Goal: Task Accomplishment & Management: Manage account settings

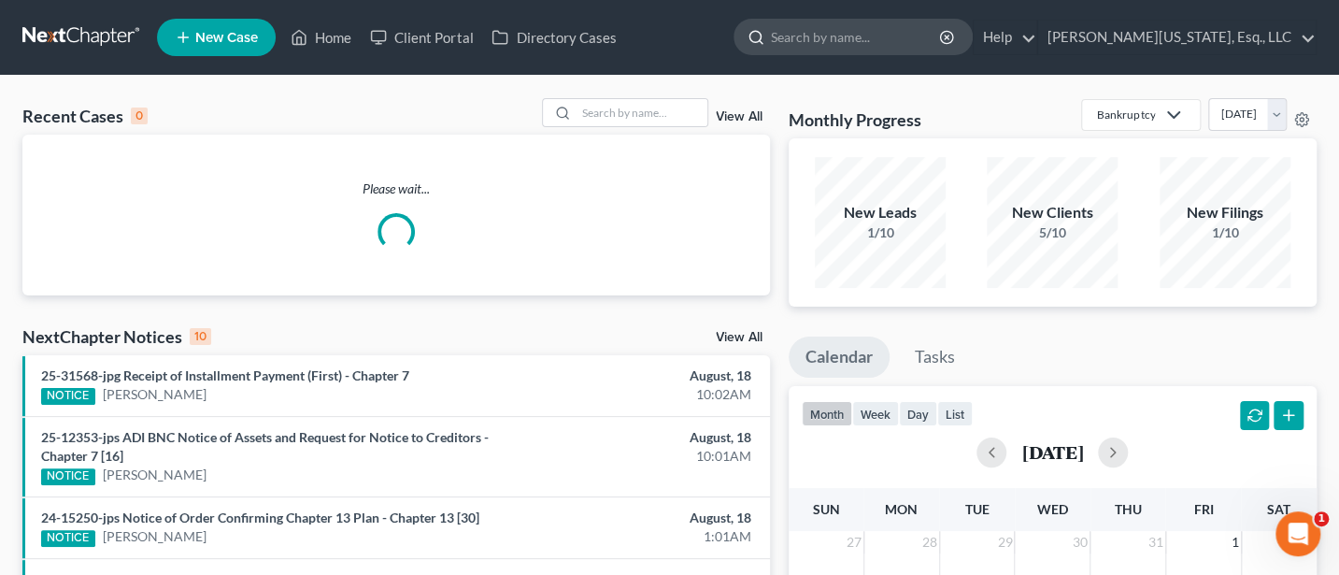
click at [865, 37] on input "search" at bounding box center [856, 37] width 171 height 35
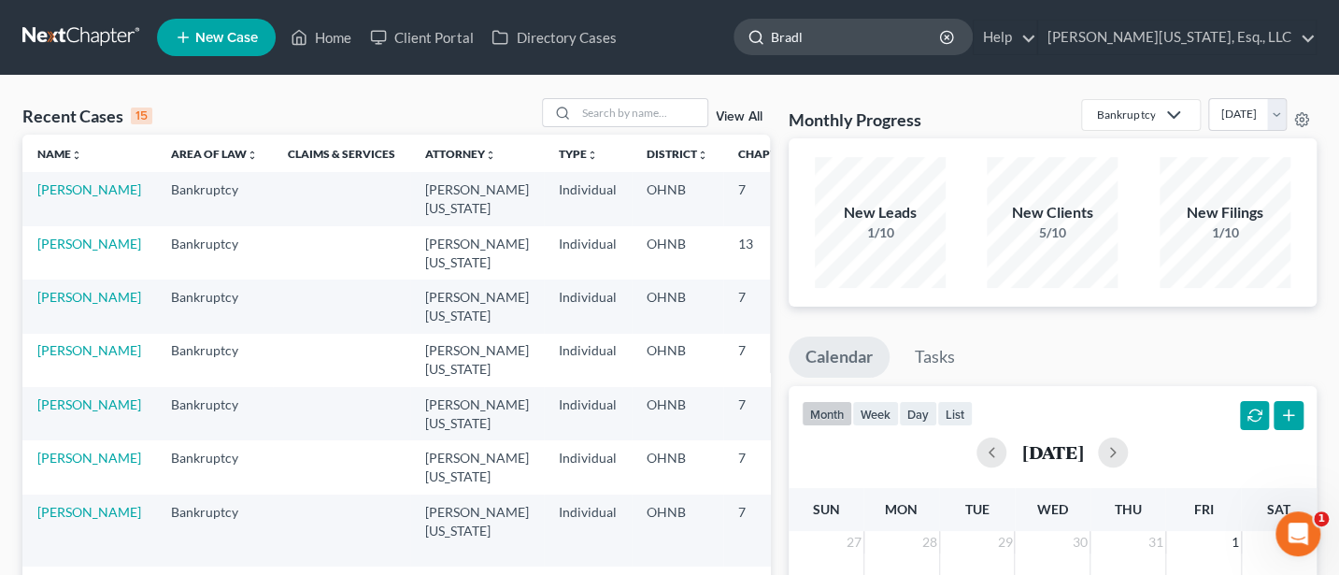
type input "[PERSON_NAME]"
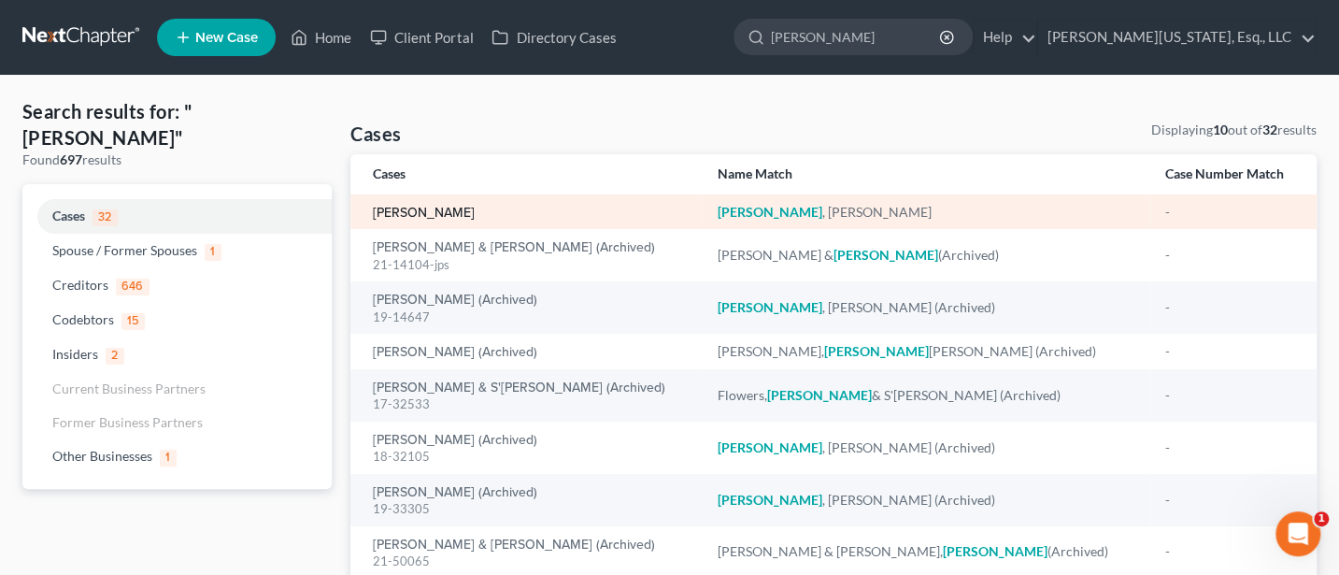
click at [408, 206] on link "[PERSON_NAME]" at bounding box center [424, 212] width 102 height 13
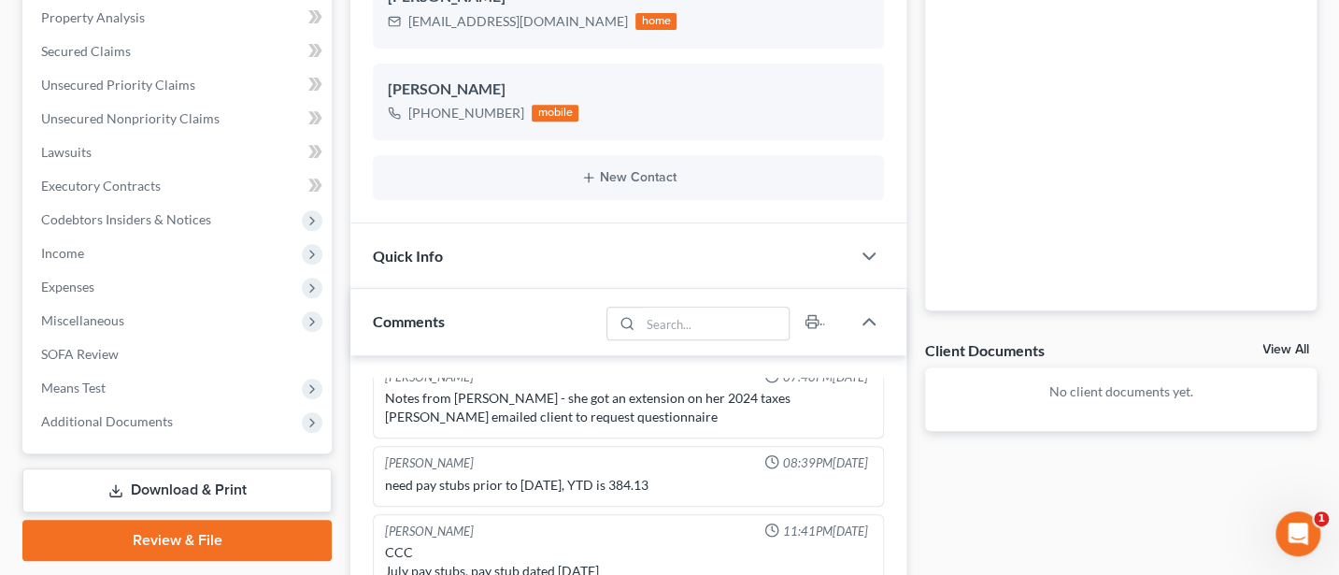
scroll to position [498, 0]
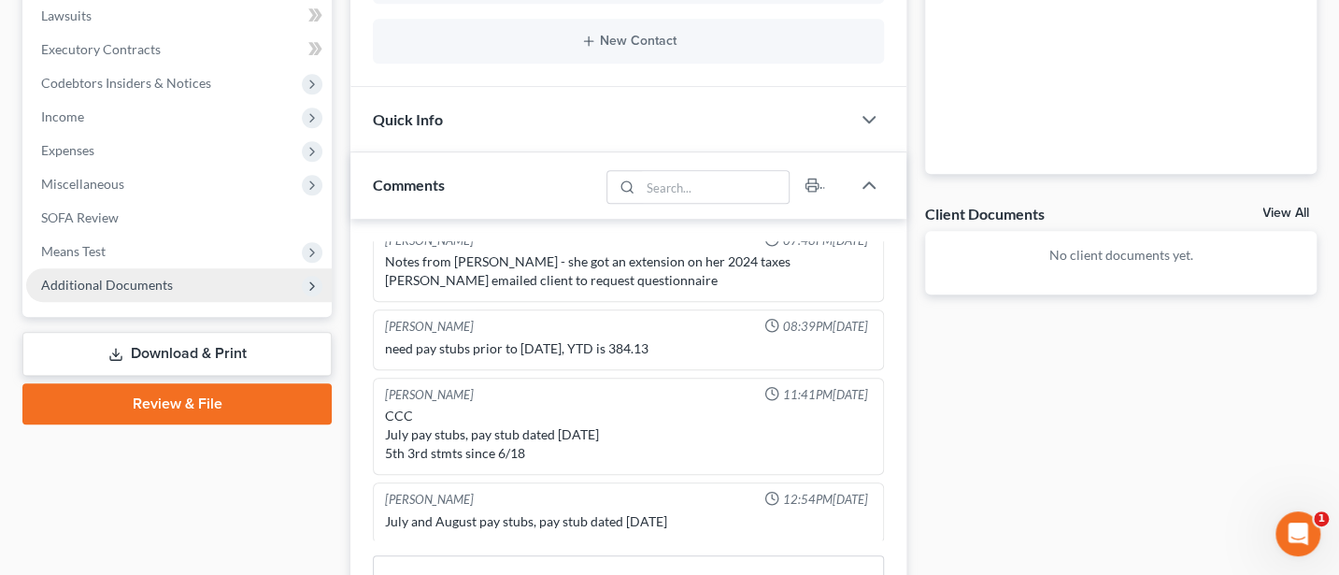
click at [101, 273] on span "Additional Documents" at bounding box center [179, 285] width 306 height 34
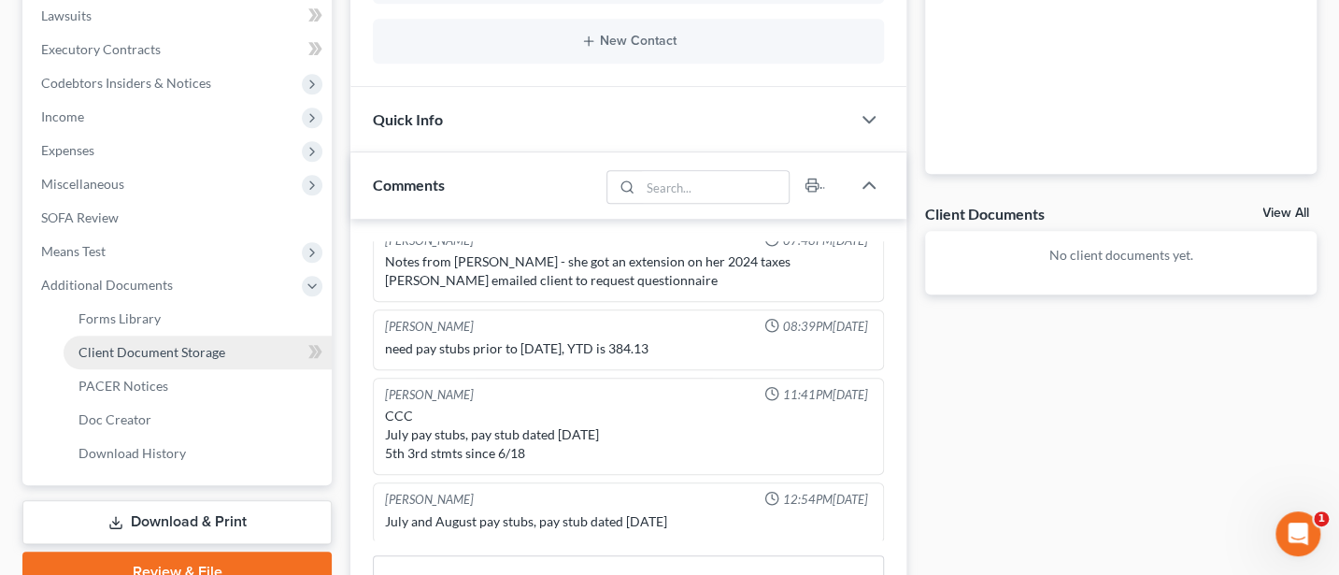
click at [130, 354] on span "Client Document Storage" at bounding box center [151, 352] width 147 height 16
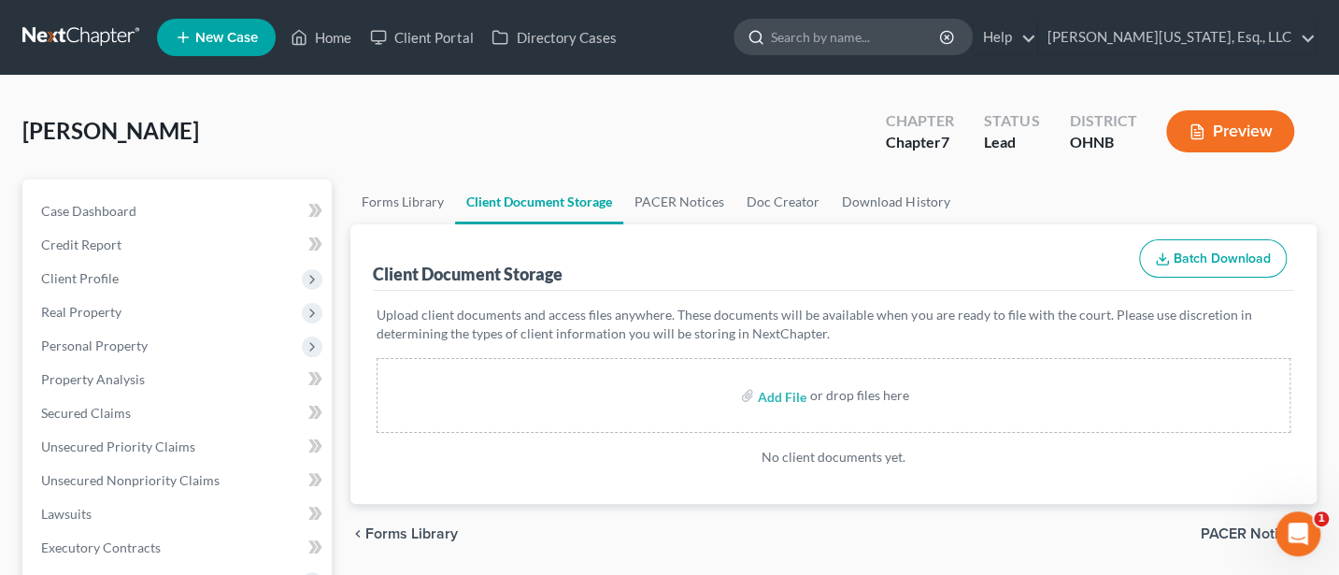
click at [889, 30] on input "search" at bounding box center [856, 37] width 171 height 35
type input "[PERSON_NAME]"
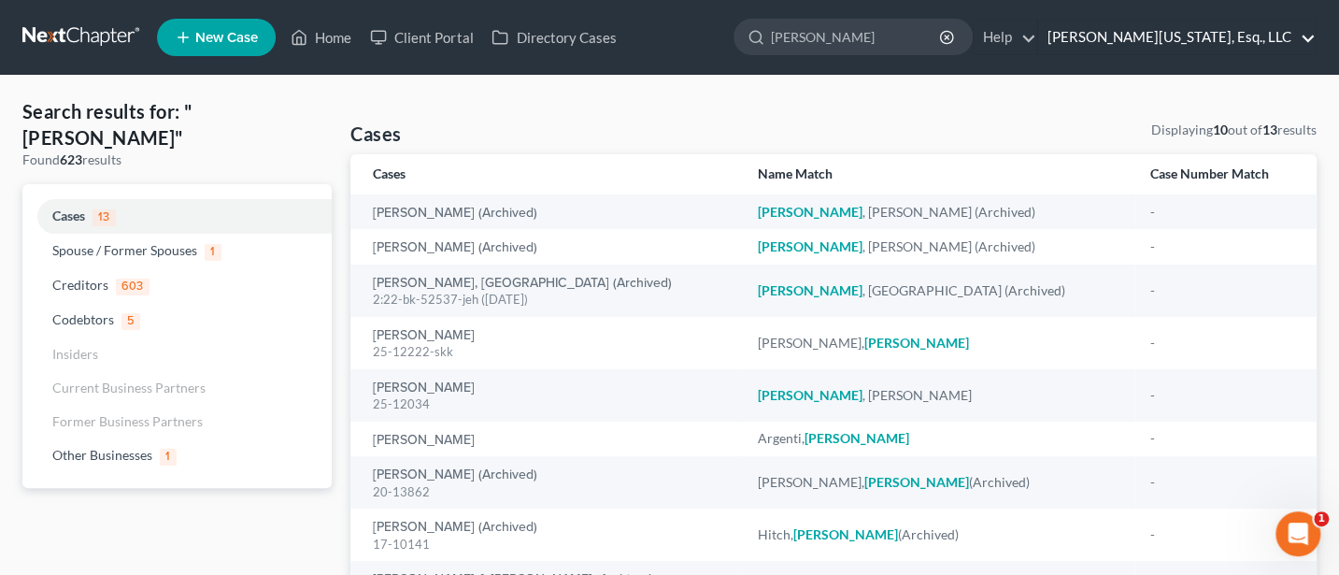
click at [1228, 32] on link "[PERSON_NAME][US_STATE], Esq., LLC" at bounding box center [1176, 38] width 277 height 34
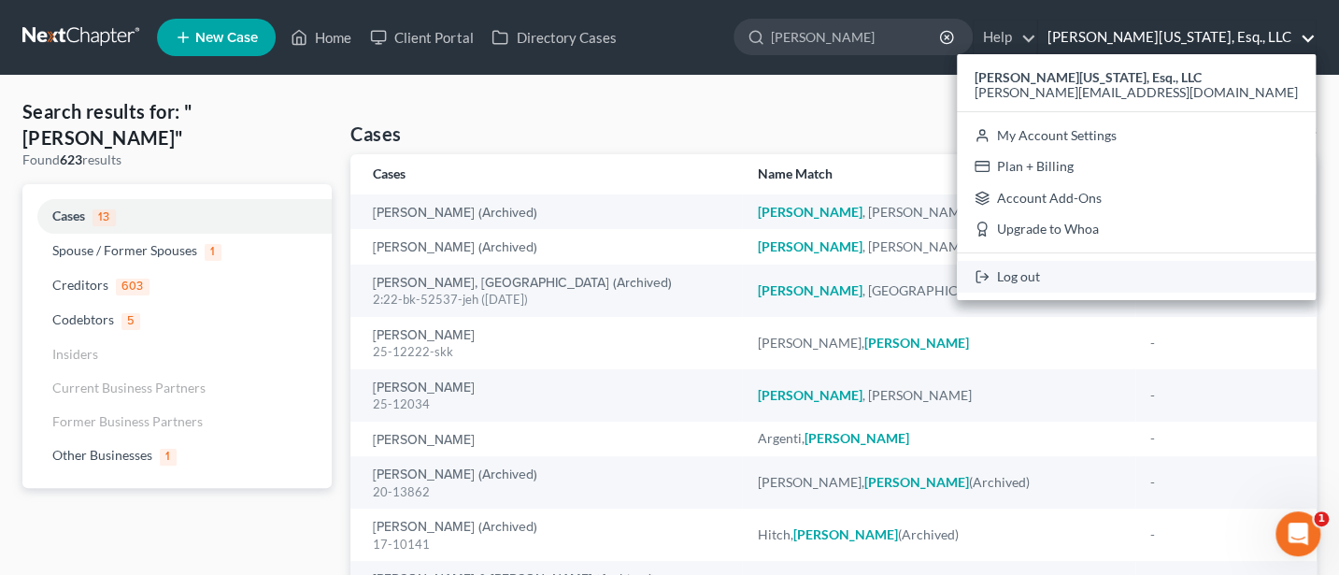
click at [1186, 267] on link "Log out" at bounding box center [1136, 277] width 359 height 32
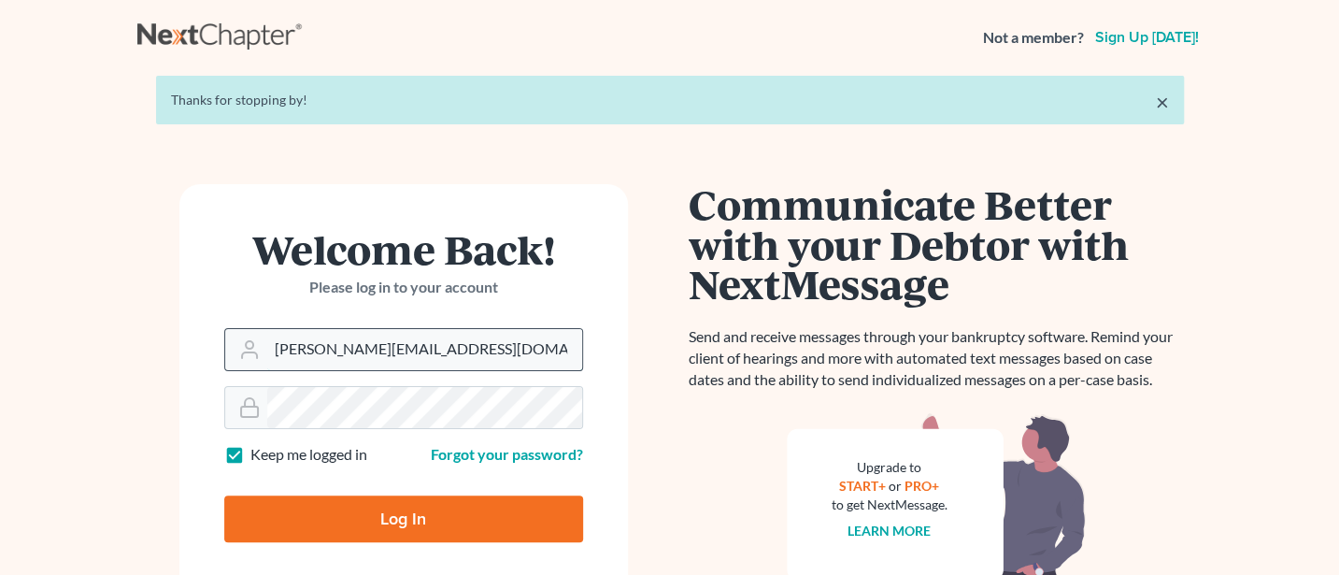
click at [454, 352] on input "Jann@jwashingtonlaw.com" at bounding box center [424, 349] width 315 height 41
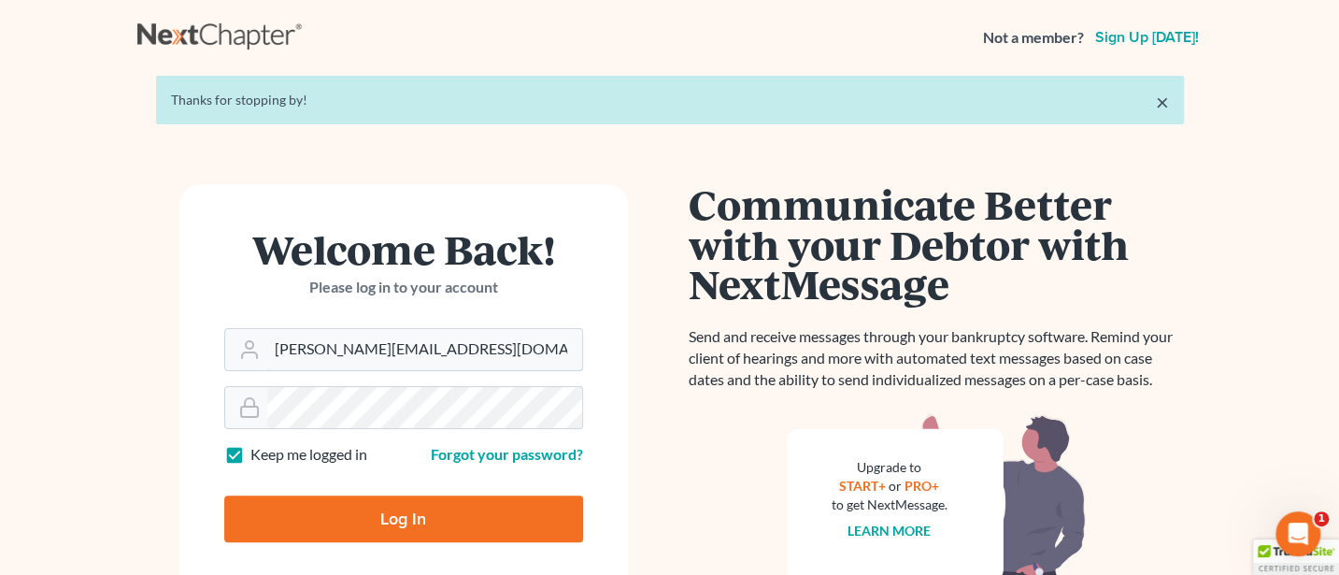
type input "Jann@cozmyklaw.com"
click at [413, 522] on input "Log In" at bounding box center [403, 518] width 359 height 47
type input "Thinking..."
